Goal: Transaction & Acquisition: Purchase product/service

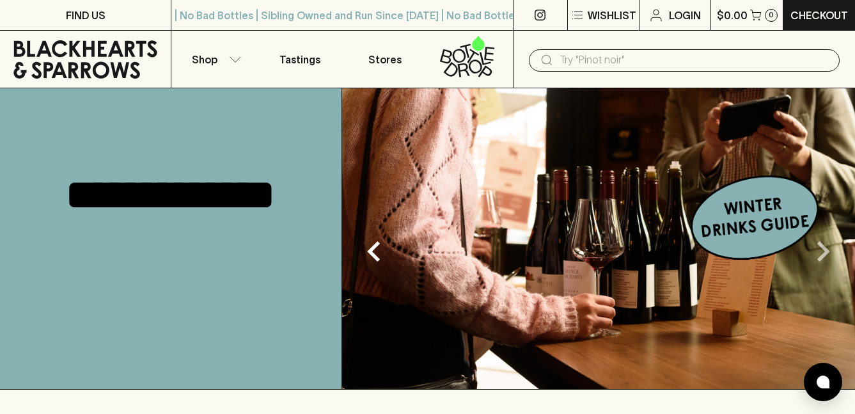
click at [819, 255] on icon "Next" at bounding box center [823, 251] width 41 height 41
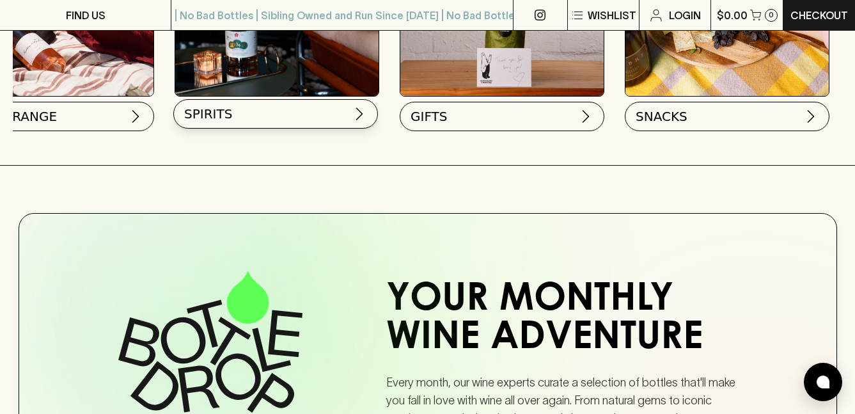
scroll to position [0, 1084]
click at [378, 129] on button "SPIRITS" at bounding box center [275, 113] width 205 height 29
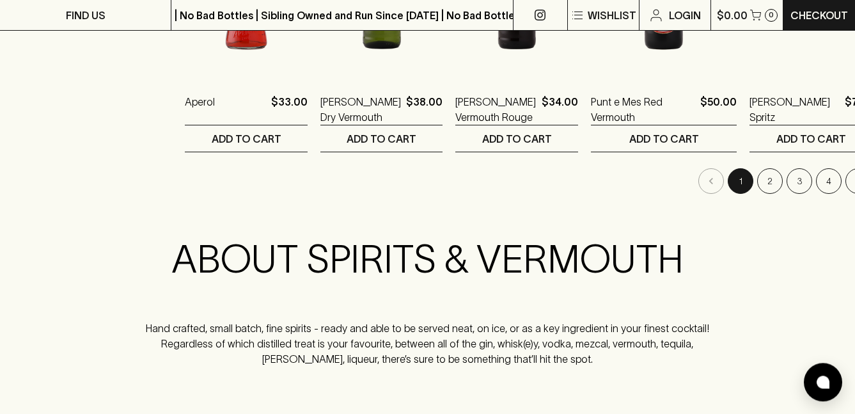
scroll to position [1446, 0]
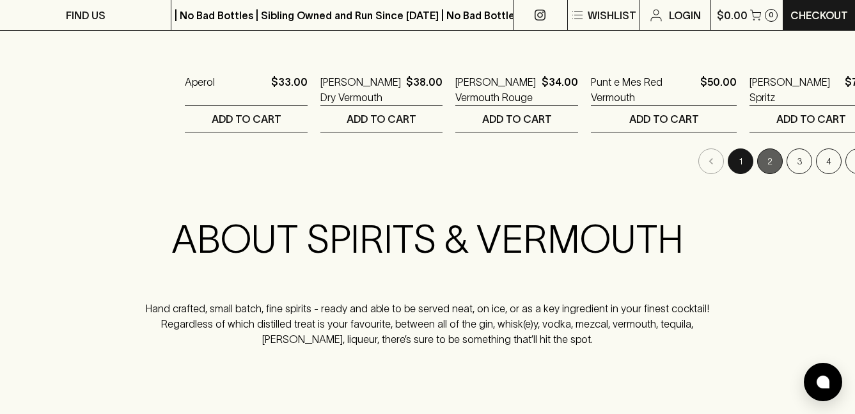
click at [757, 174] on button "2" at bounding box center [770, 161] width 26 height 26
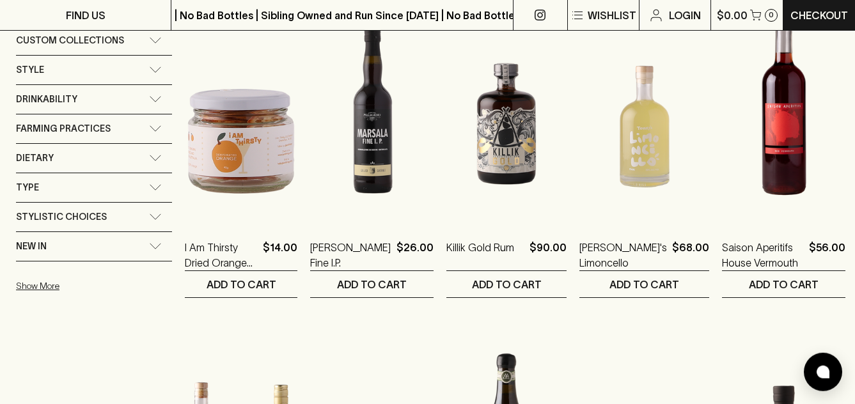
scroll to position [601, 0]
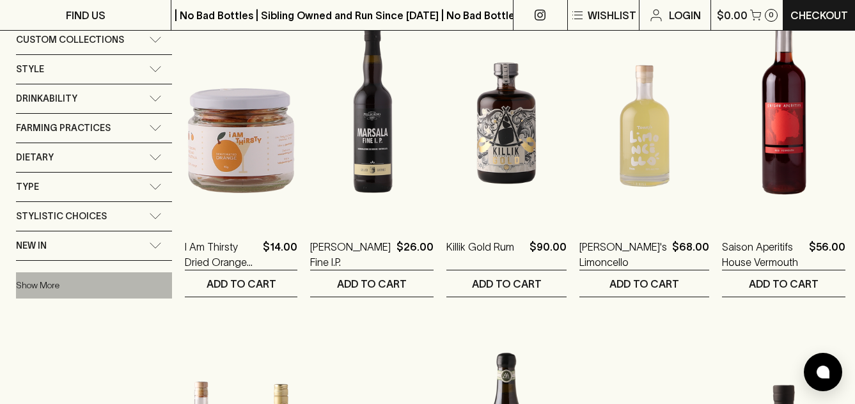
click at [43, 299] on button "Show More" at bounding box center [100, 285] width 168 height 26
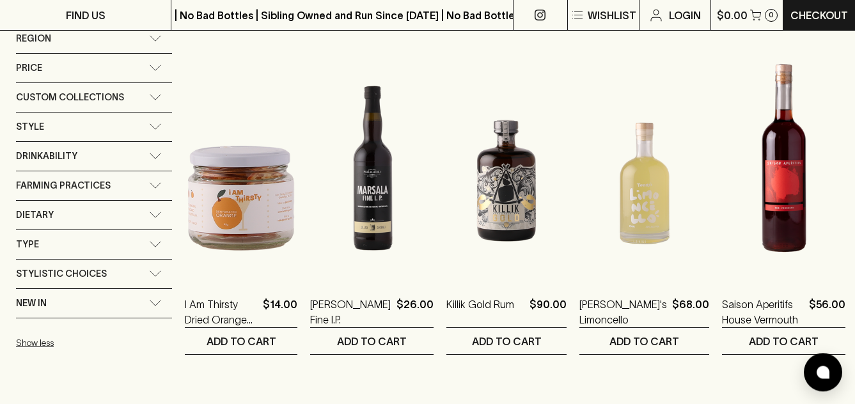
scroll to position [537, 0]
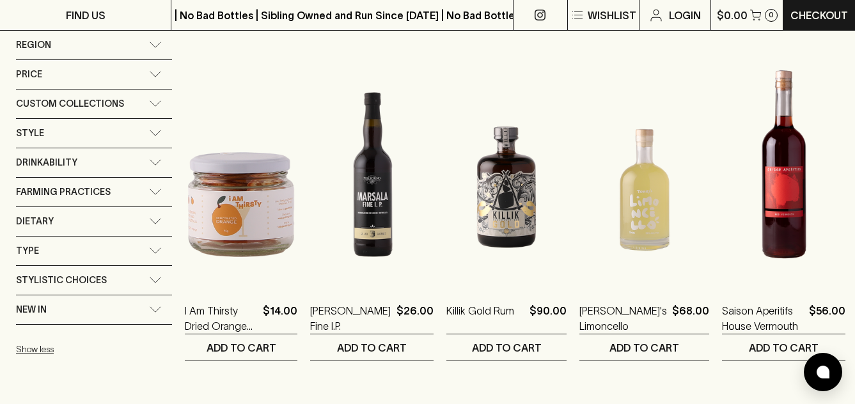
click at [157, 254] on icon at bounding box center [155, 251] width 13 height 6
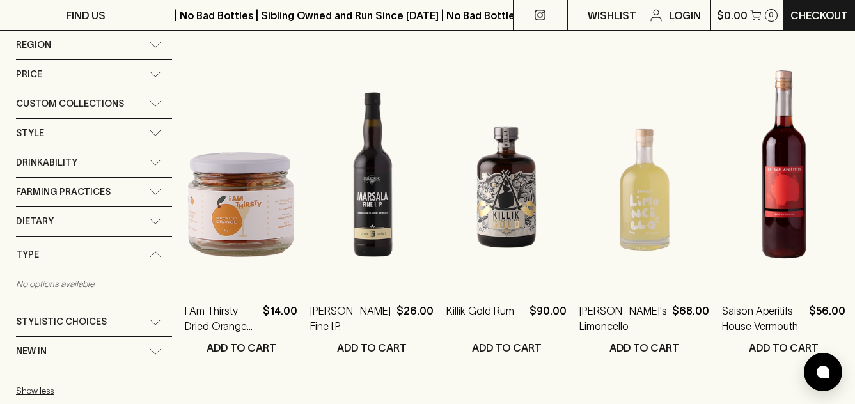
drag, startPoint x: 150, startPoint y: 326, endPoint x: 145, endPoint y: 310, distance: 16.8
click at [150, 273] on div "Type" at bounding box center [94, 255] width 156 height 36
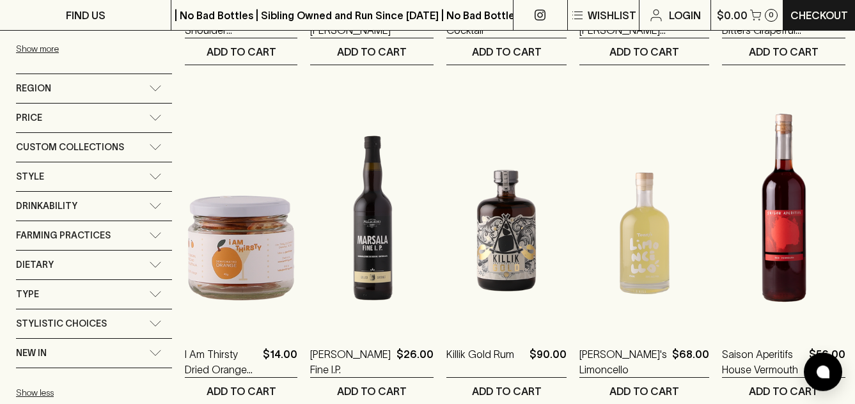
scroll to position [486, 0]
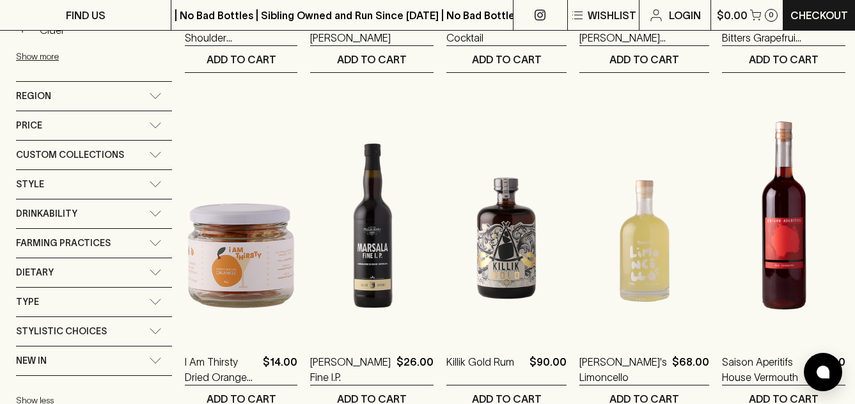
click at [152, 99] on icon at bounding box center [155, 95] width 11 height 5
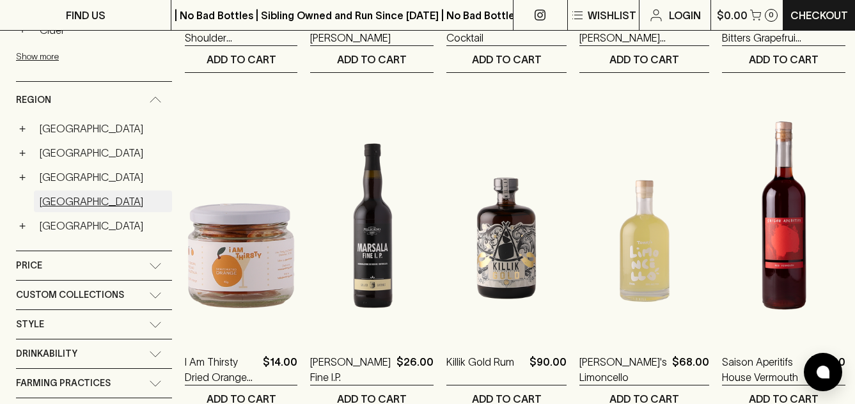
click at [55, 212] on link "[GEOGRAPHIC_DATA]" at bounding box center [103, 202] width 138 height 22
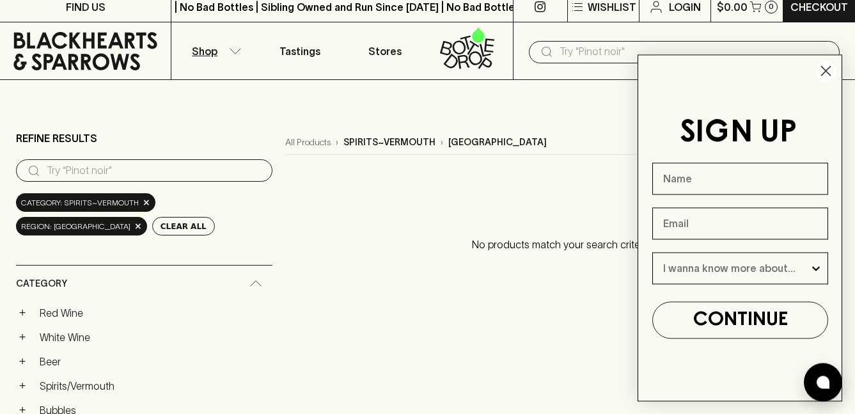
scroll to position [13, 0]
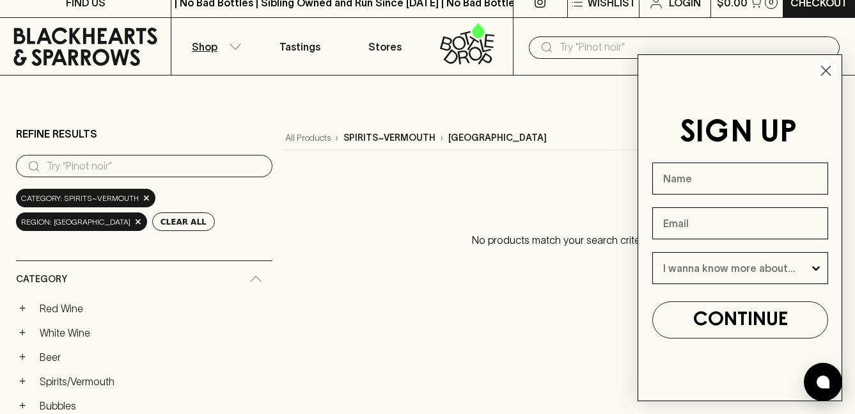
click at [828, 70] on circle "Close dialog" at bounding box center [826, 70] width 21 height 21
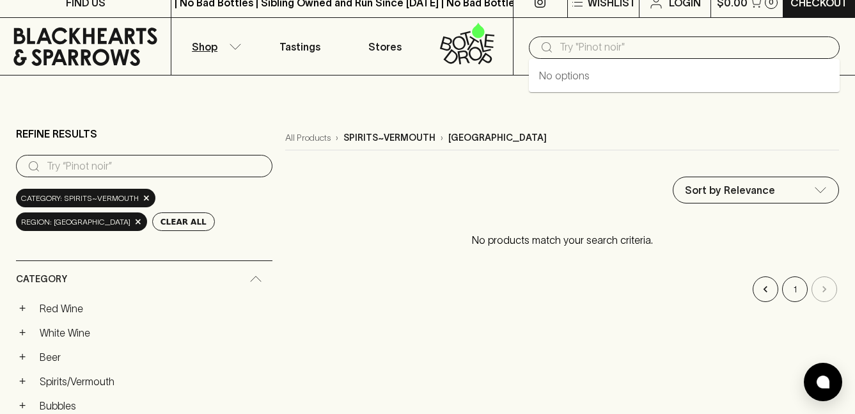
click at [652, 49] on input "text" at bounding box center [695, 47] width 270 height 20
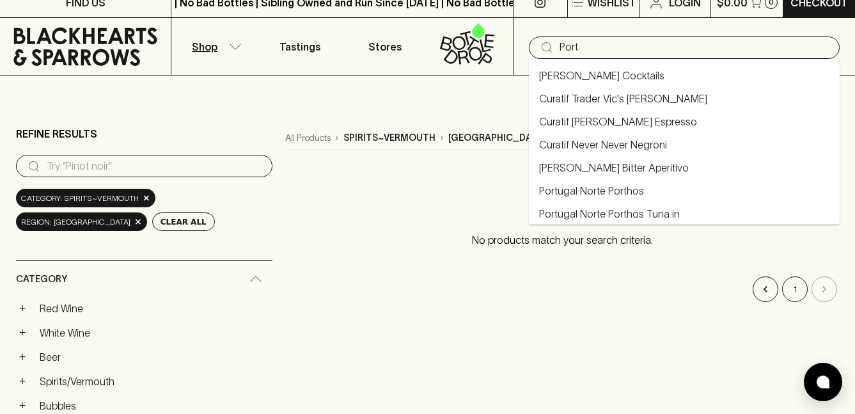
type input "Port"
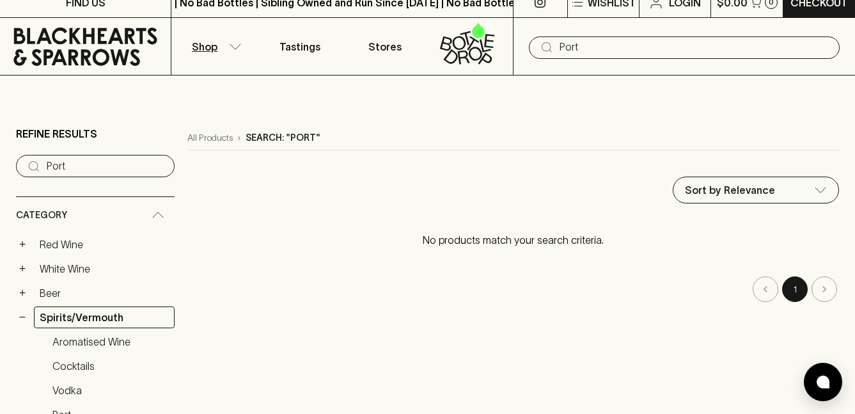
type input "Port"
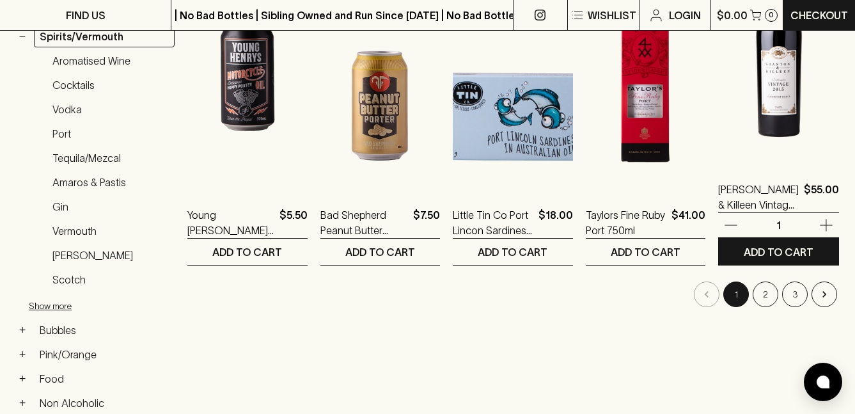
scroll to position [294, 0]
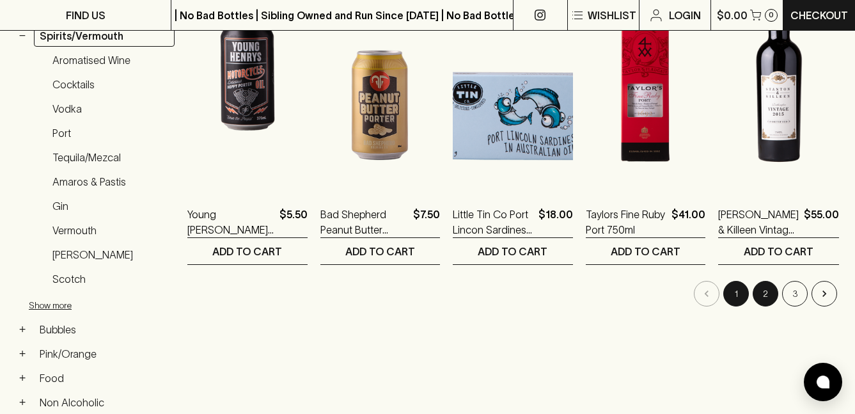
click at [766, 306] on button "2" at bounding box center [766, 294] width 26 height 26
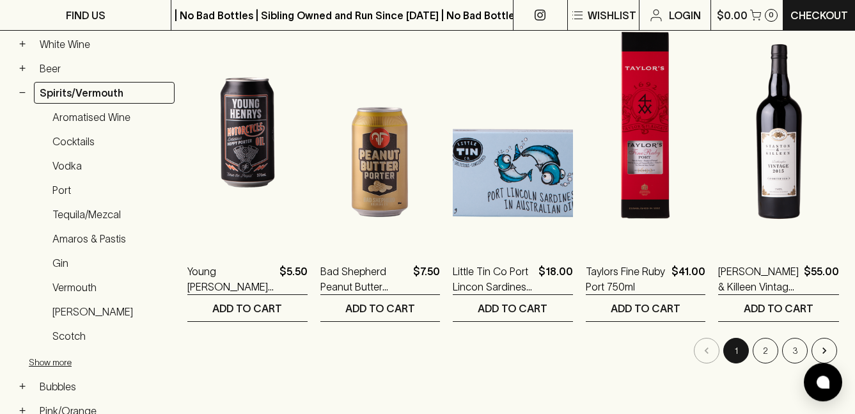
scroll to position [243, 0]
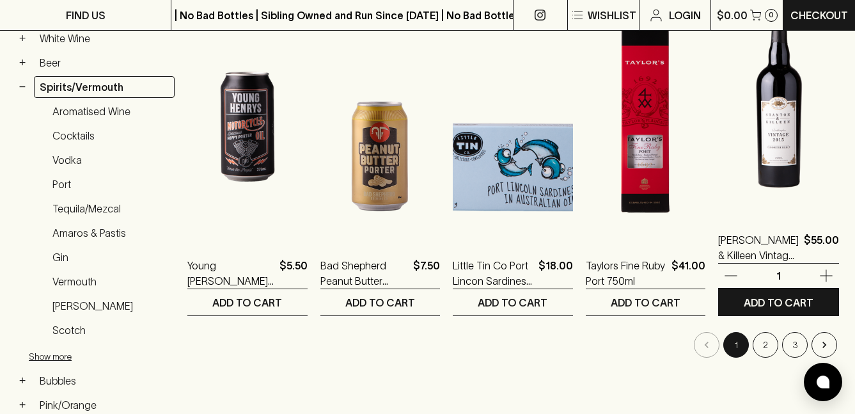
click at [790, 160] on img at bounding box center [778, 101] width 121 height 224
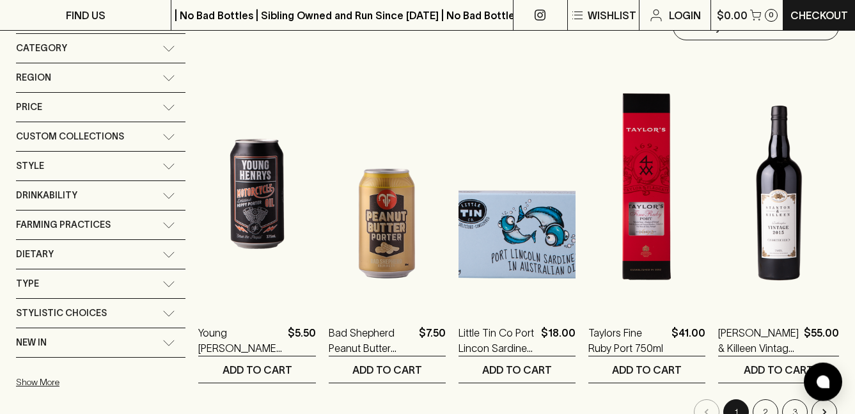
scroll to position [217, 0]
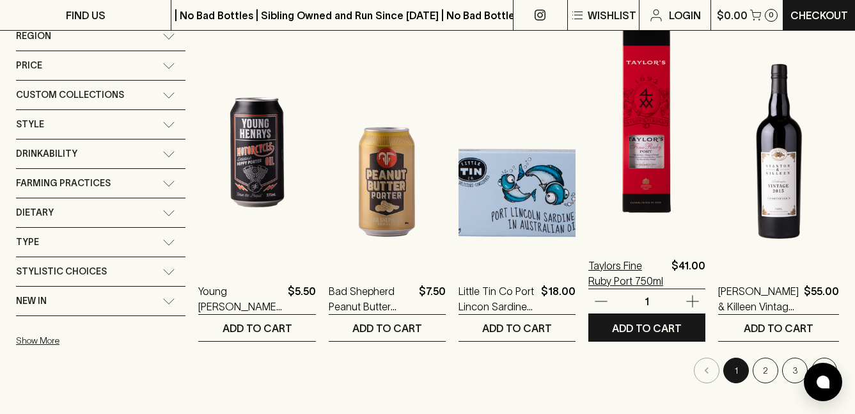
click at [649, 280] on p "Taylors Fine Ruby Port 750ml" at bounding box center [627, 273] width 78 height 31
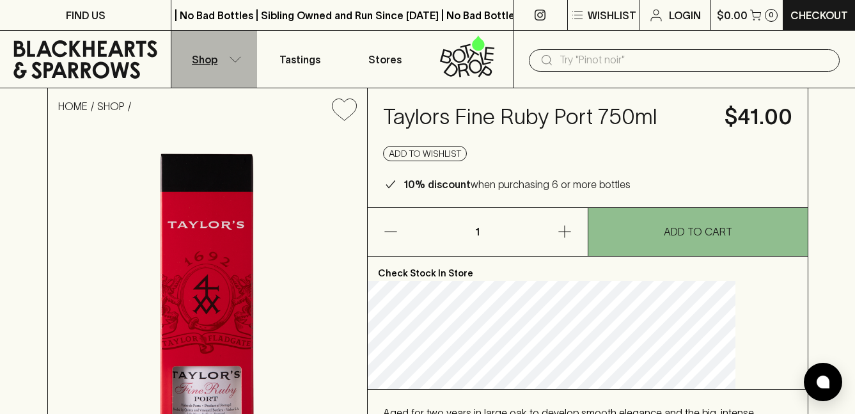
click at [220, 61] on button "Shop" at bounding box center [213, 59] width 85 height 57
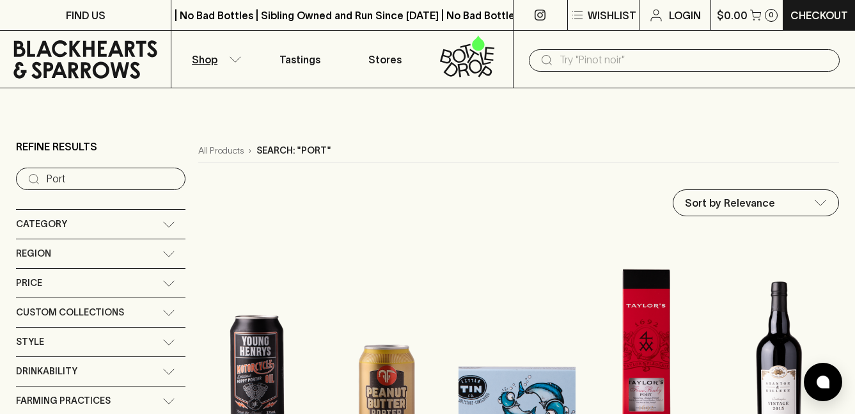
click at [107, 58] on icon at bounding box center [86, 59] width 152 height 38
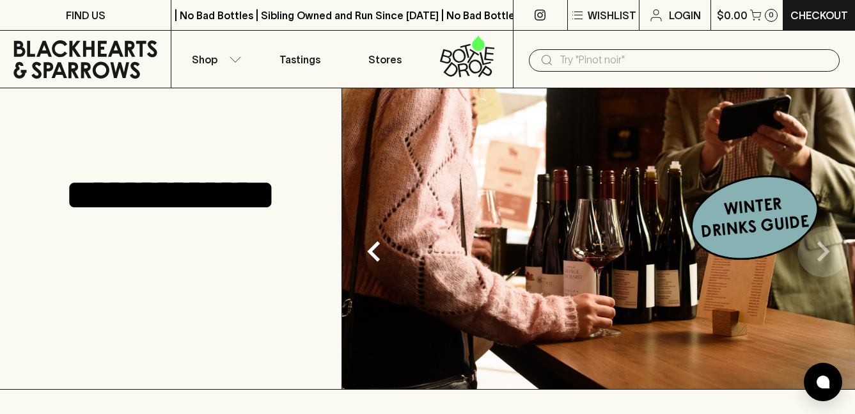
click at [817, 252] on icon "Next" at bounding box center [823, 251] width 41 height 41
click at [750, 222] on img at bounding box center [598, 238] width 513 height 301
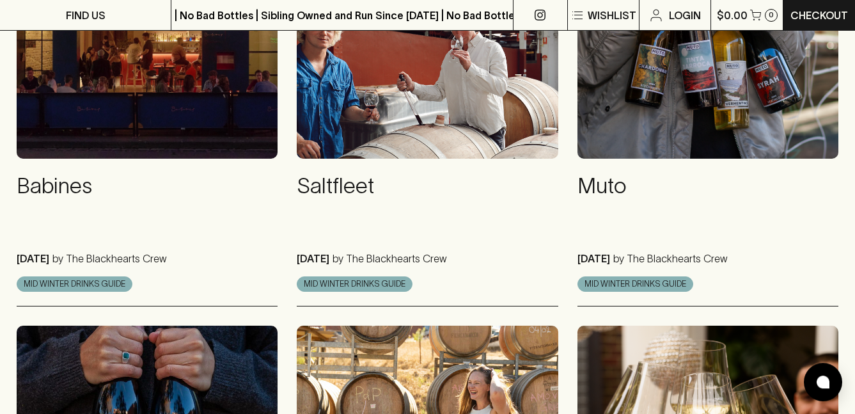
scroll to position [729, 0]
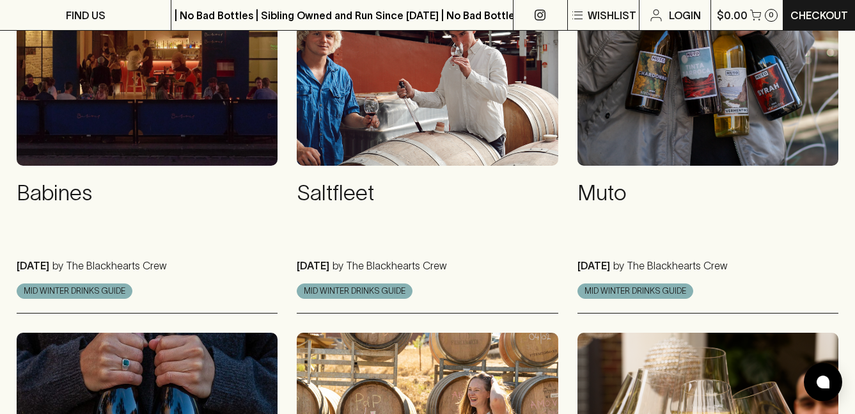
click at [211, 166] on img at bounding box center [147, 61] width 261 height 209
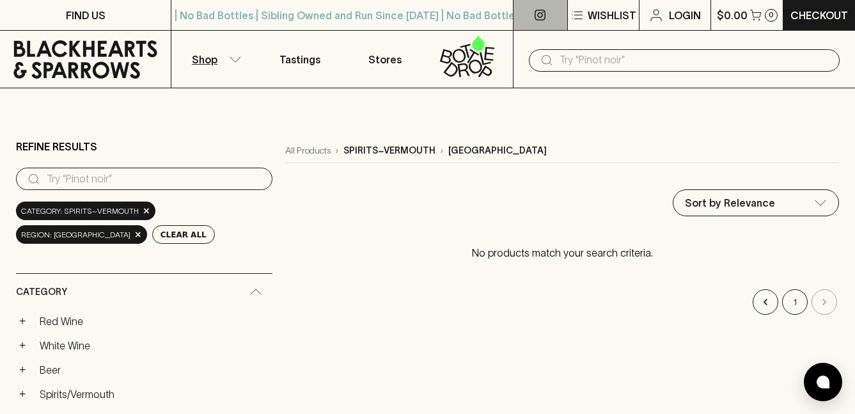
click at [543, 19] on icon at bounding box center [540, 15] width 11 height 11
